Goal: Obtain resource: Obtain resource

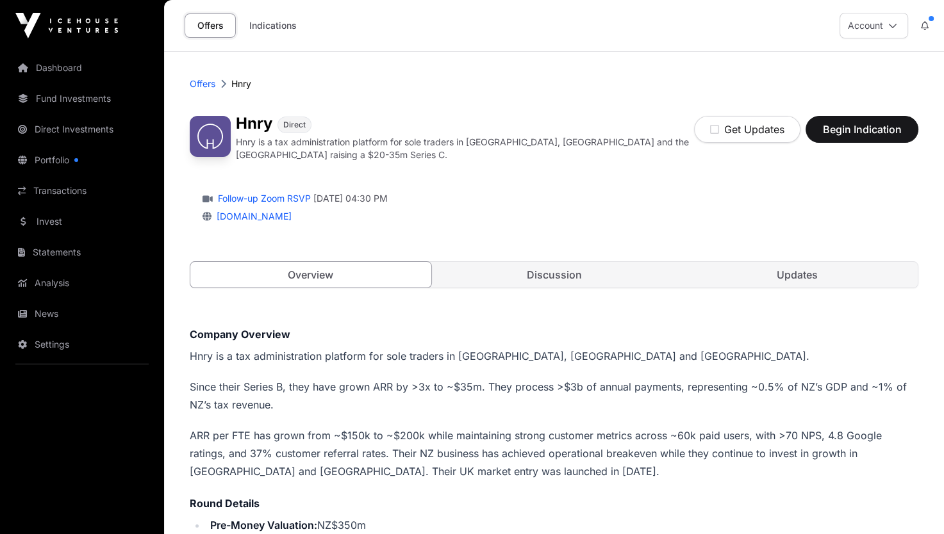
click at [592, 263] on link "Discussion" at bounding box center [554, 275] width 241 height 26
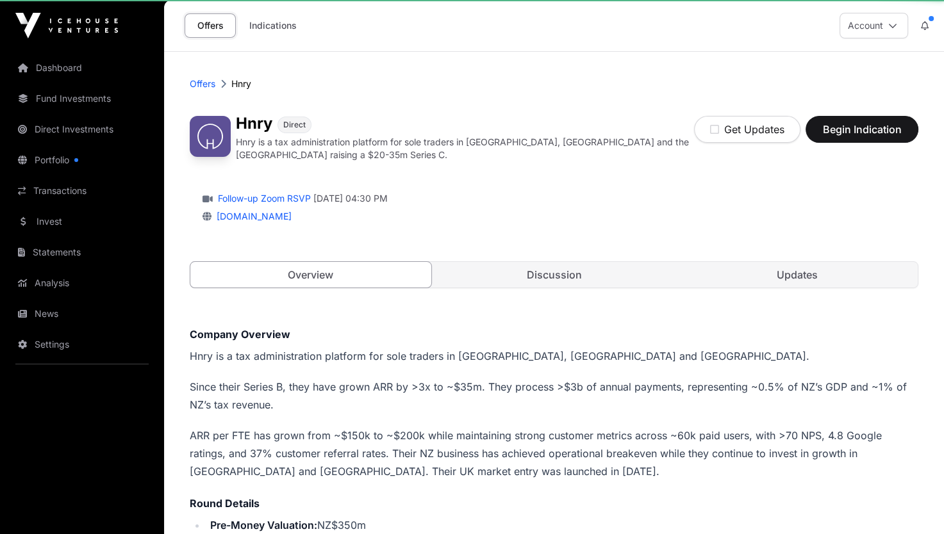
click at [607, 268] on link "Discussion" at bounding box center [554, 275] width 241 height 26
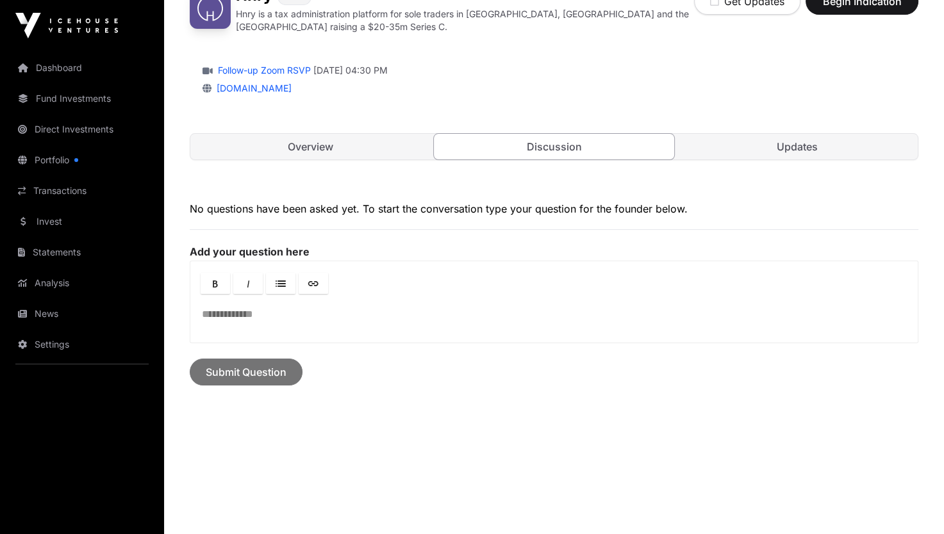
click at [765, 142] on link "Updates" at bounding box center [797, 147] width 241 height 26
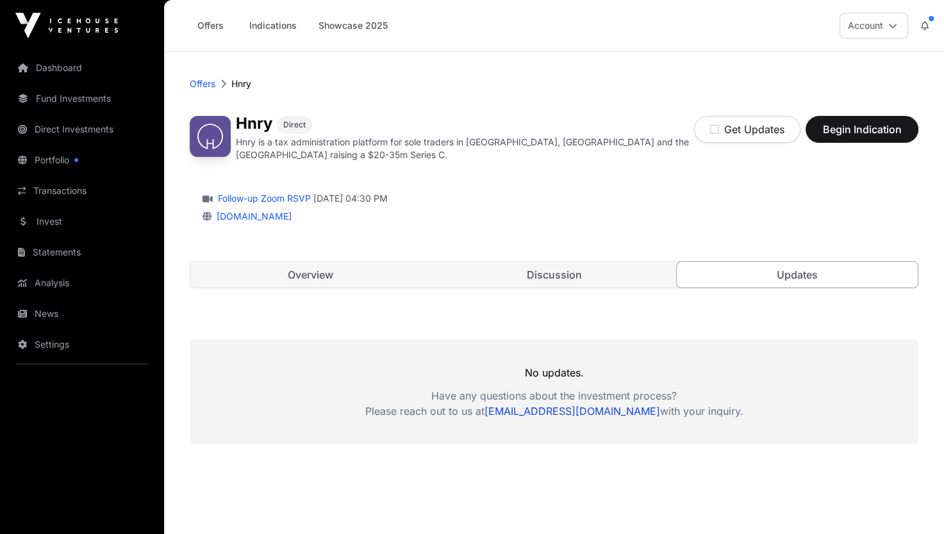
click at [65, 155] on link "Portfolio" at bounding box center [82, 160] width 144 height 28
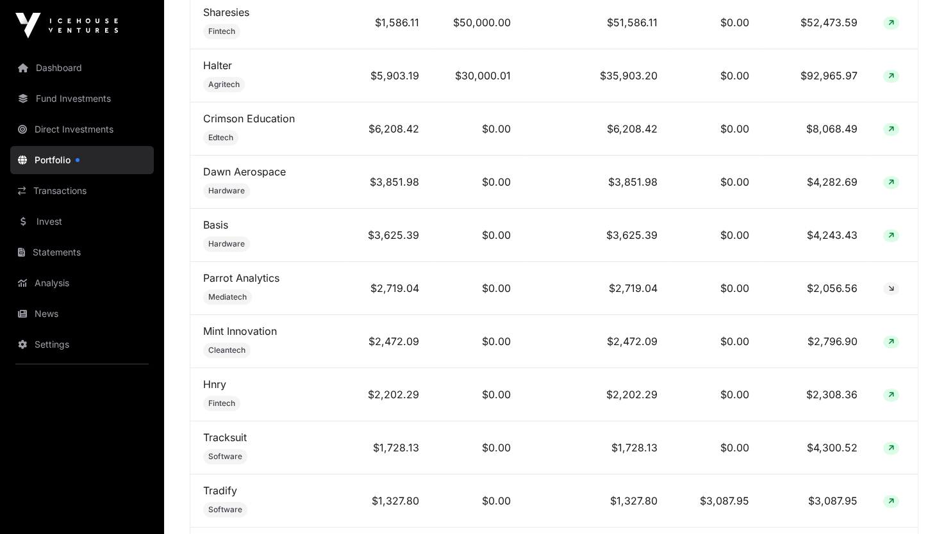
scroll to position [641, 0]
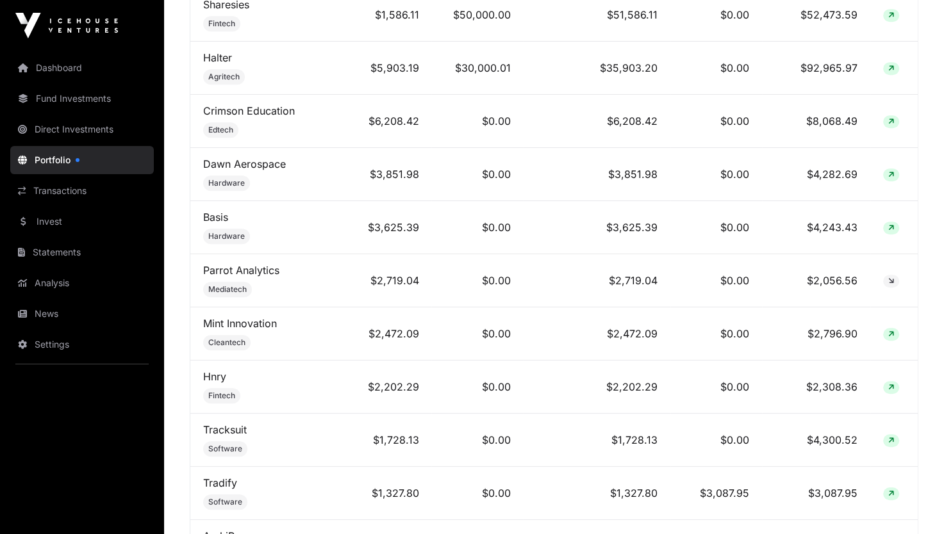
click at [220, 379] on link "Hnry" at bounding box center [214, 376] width 23 height 13
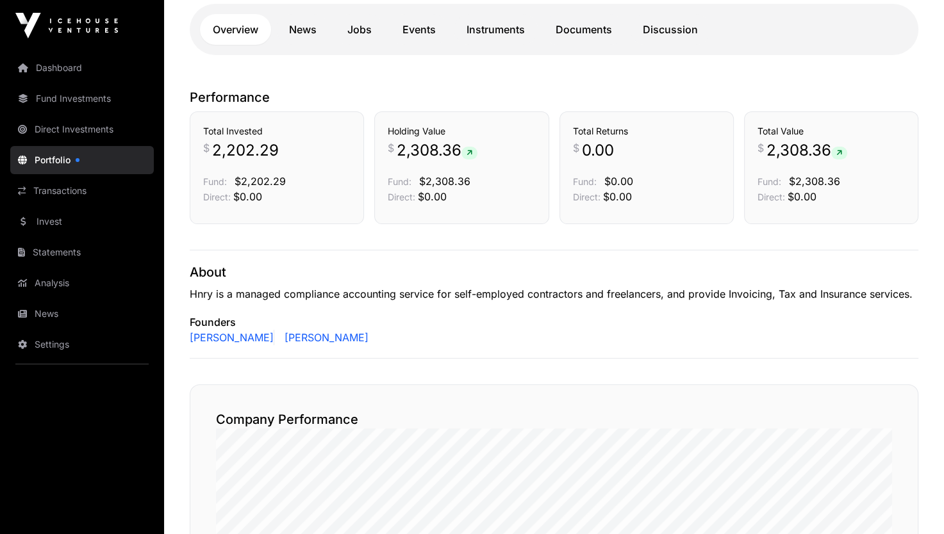
scroll to position [192, 0]
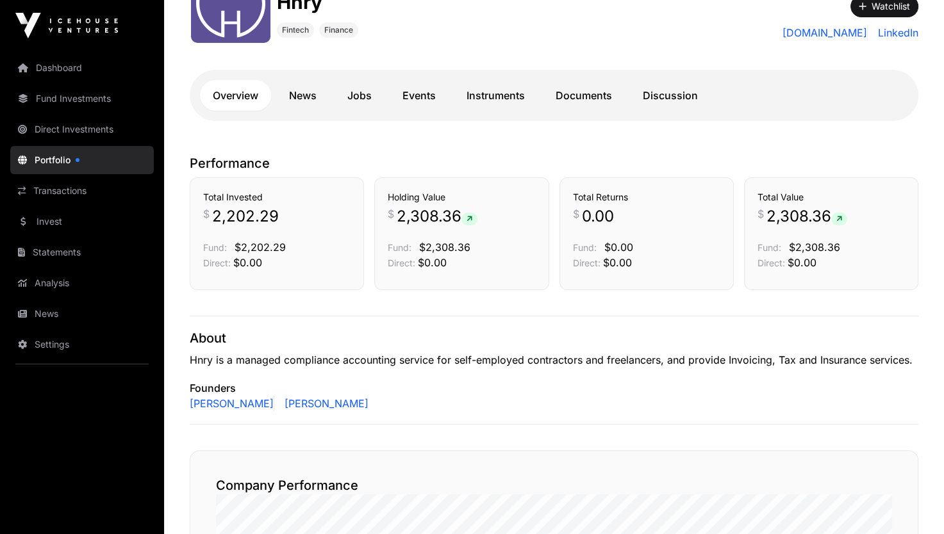
click at [502, 104] on link "Instruments" at bounding box center [496, 95] width 84 height 31
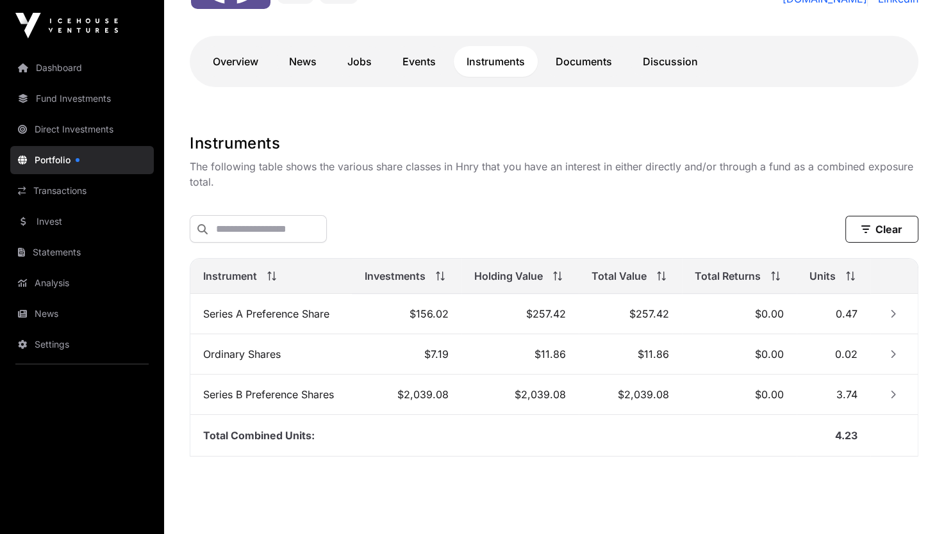
scroll to position [256, 0]
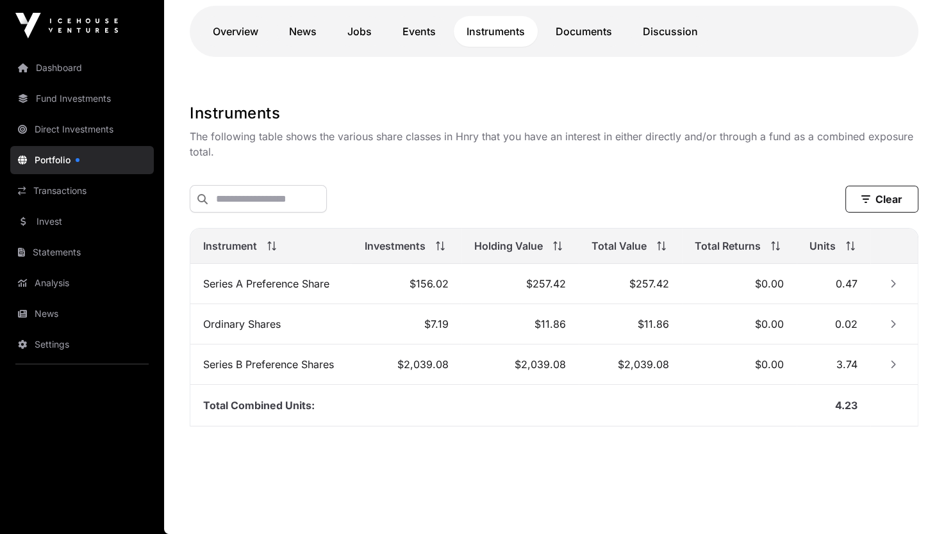
click at [656, 370] on td "$2,039.08" at bounding box center [630, 365] width 103 height 40
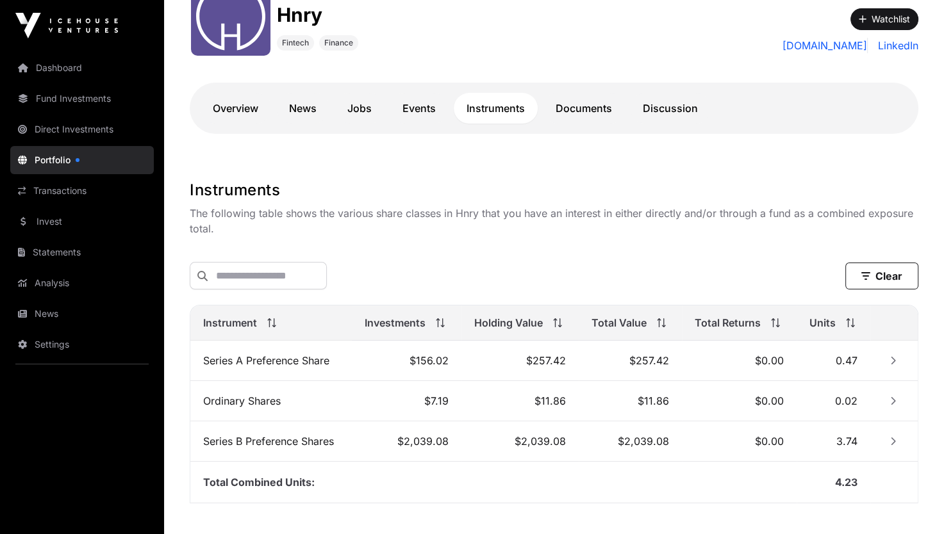
scroll to position [64, 0]
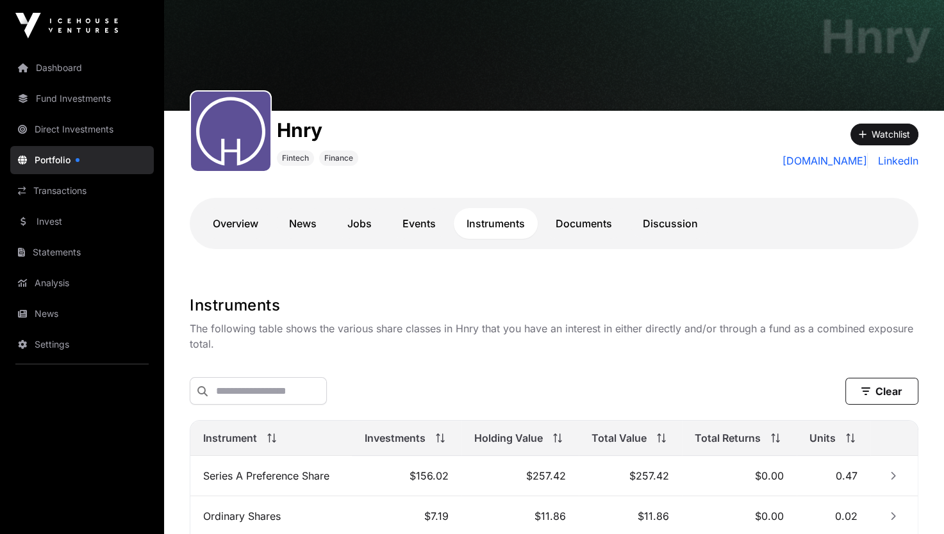
click at [576, 224] on link "Documents" at bounding box center [584, 223] width 82 height 31
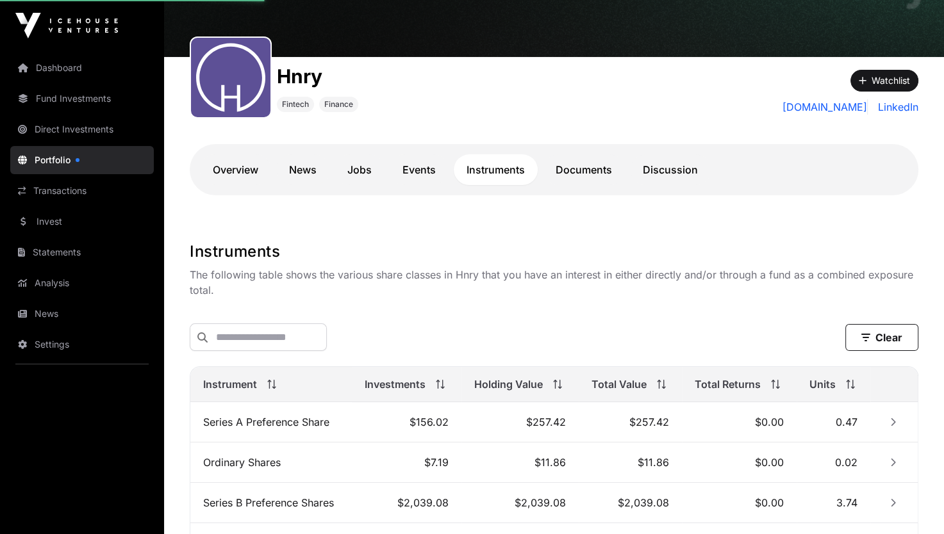
scroll to position [256, 0]
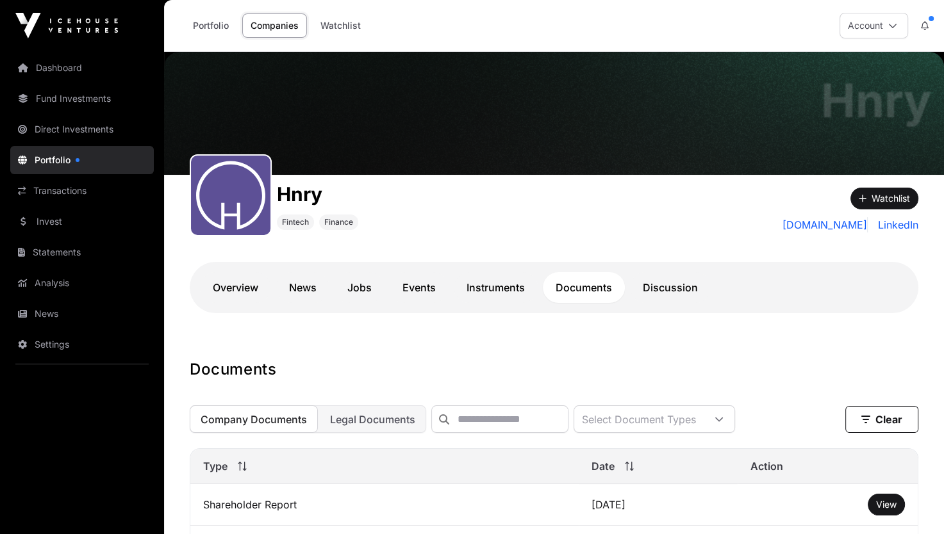
click at [251, 286] on link "Overview" at bounding box center [235, 287] width 71 height 31
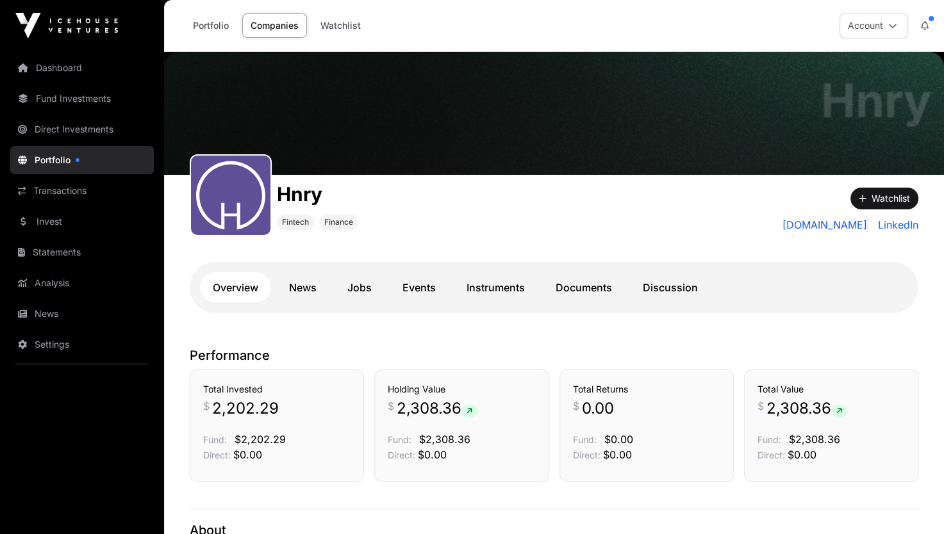
click at [587, 301] on link "Documents" at bounding box center [584, 287] width 82 height 31
click at [316, 296] on link "News" at bounding box center [302, 287] width 53 height 31
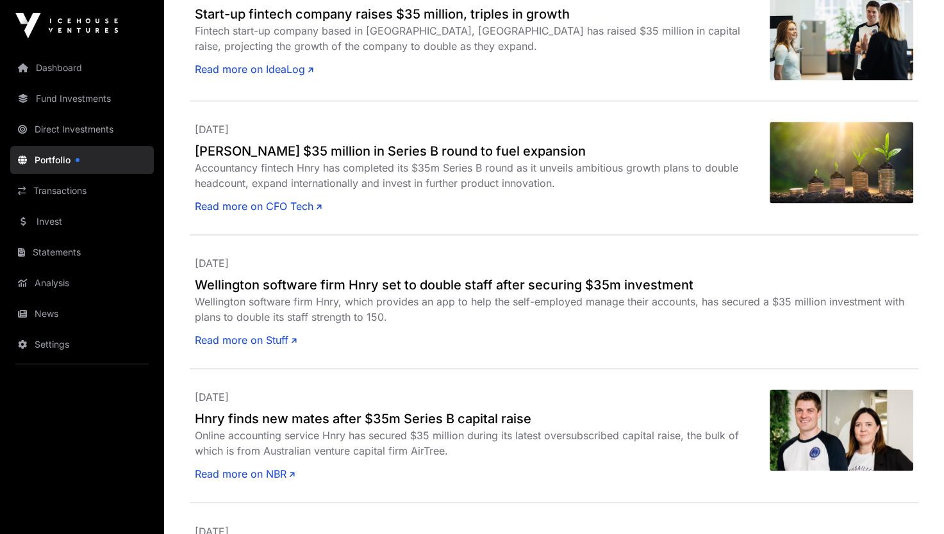
scroll to position [1859, 0]
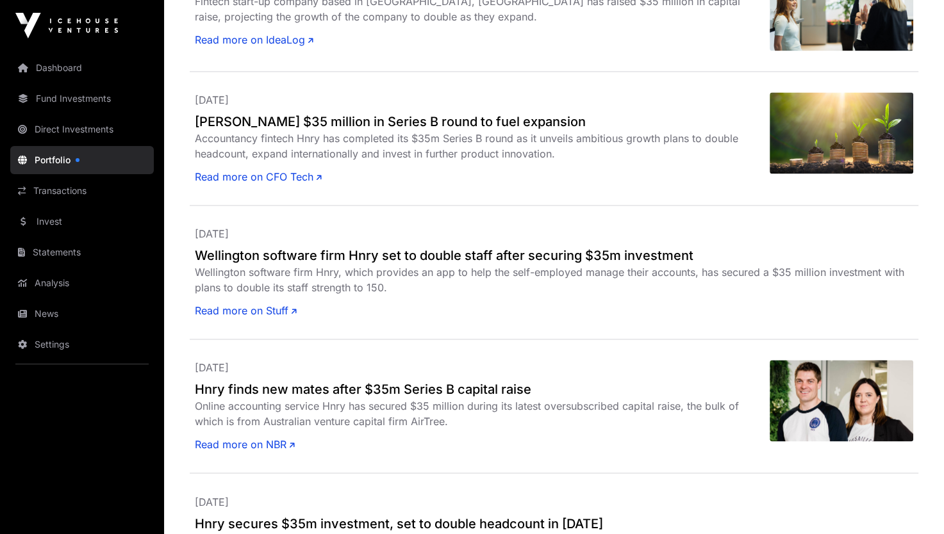
drag, startPoint x: 235, startPoint y: 297, endPoint x: 517, endPoint y: 294, distance: 282.6
click at [518, 294] on div "[DATE] Wellington software firm Hnry set to double staff after securing $35m in…" at bounding box center [554, 272] width 718 height 92
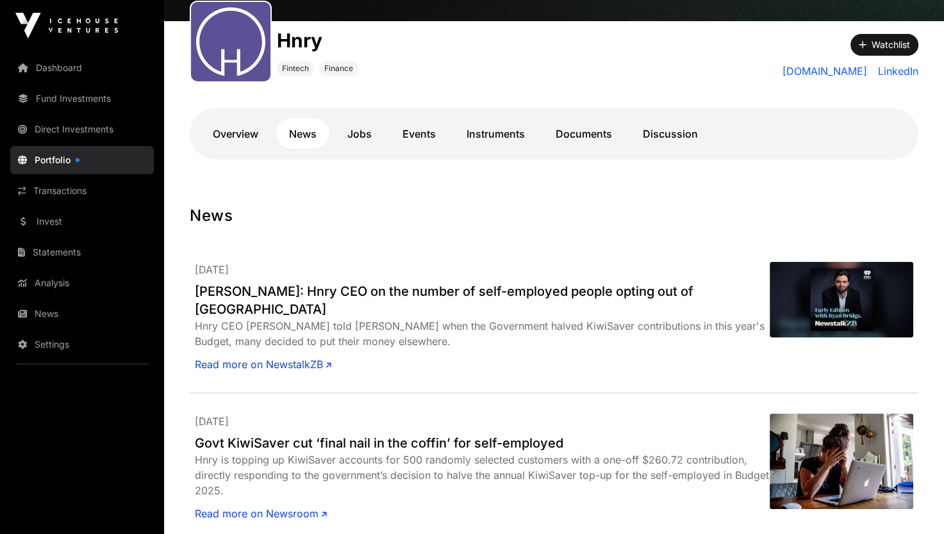
scroll to position [0, 0]
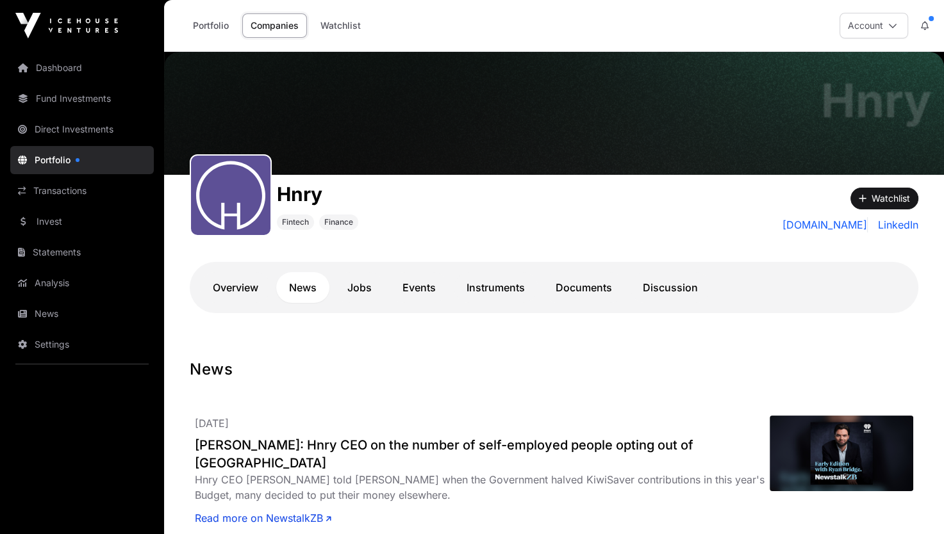
click at [609, 283] on link "Documents" at bounding box center [584, 287] width 82 height 31
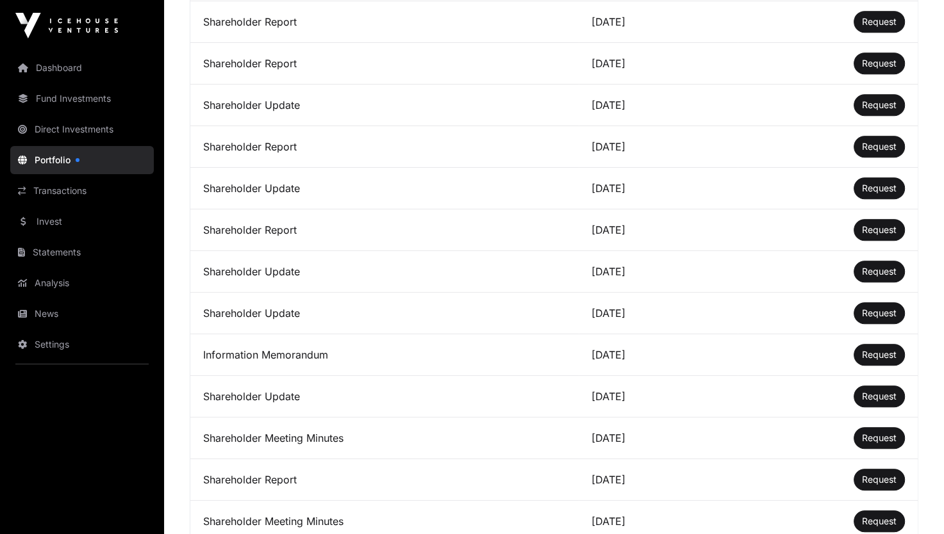
scroll to position [705, 0]
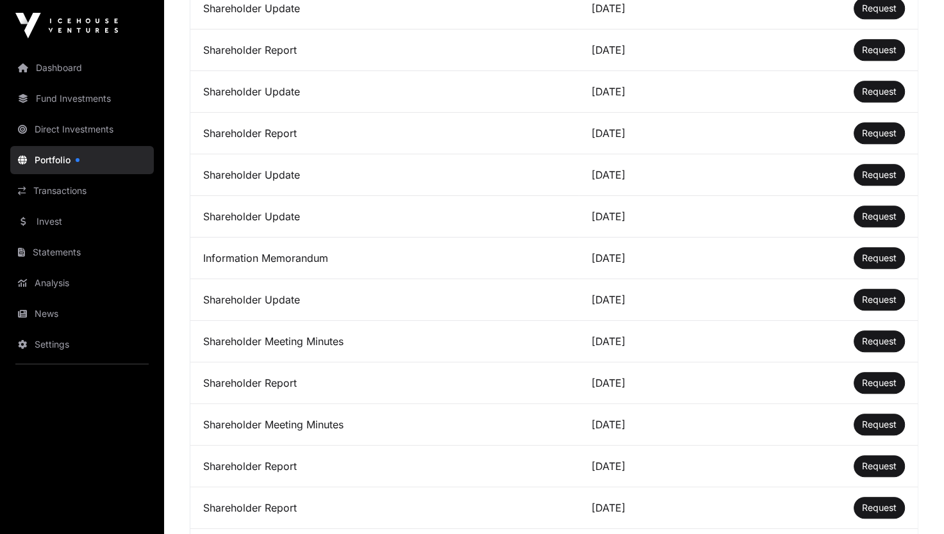
click at [866, 260] on span "Request" at bounding box center [879, 258] width 35 height 11
click at [884, 220] on span "Request" at bounding box center [879, 216] width 35 height 11
click at [873, 175] on span "Request" at bounding box center [879, 174] width 35 height 11
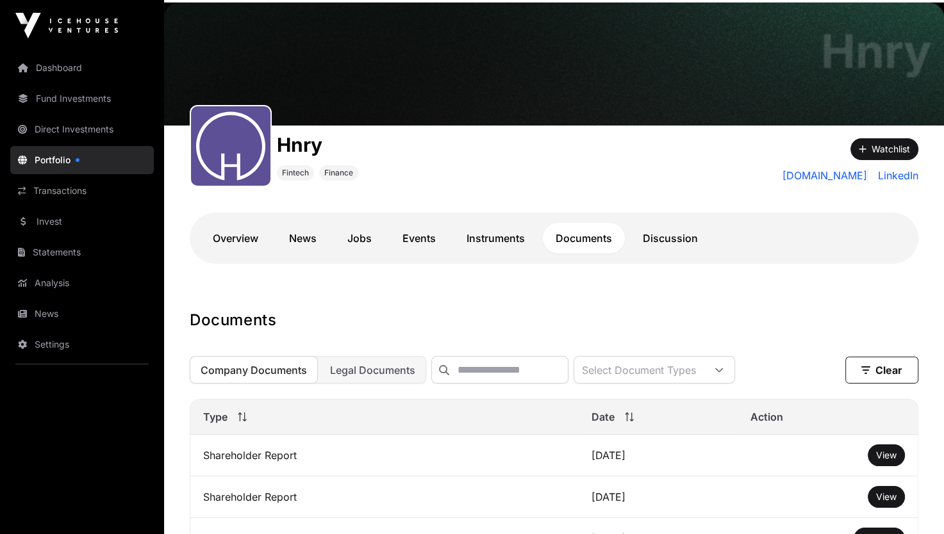
scroll to position [128, 0]
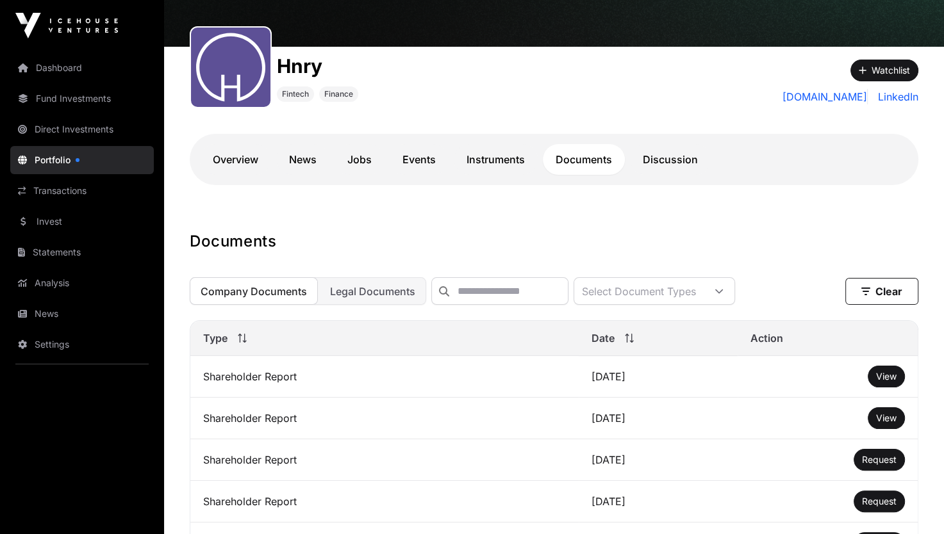
click at [882, 382] on span "View" at bounding box center [886, 376] width 21 height 11
